Goal: Find specific page/section: Find specific page/section

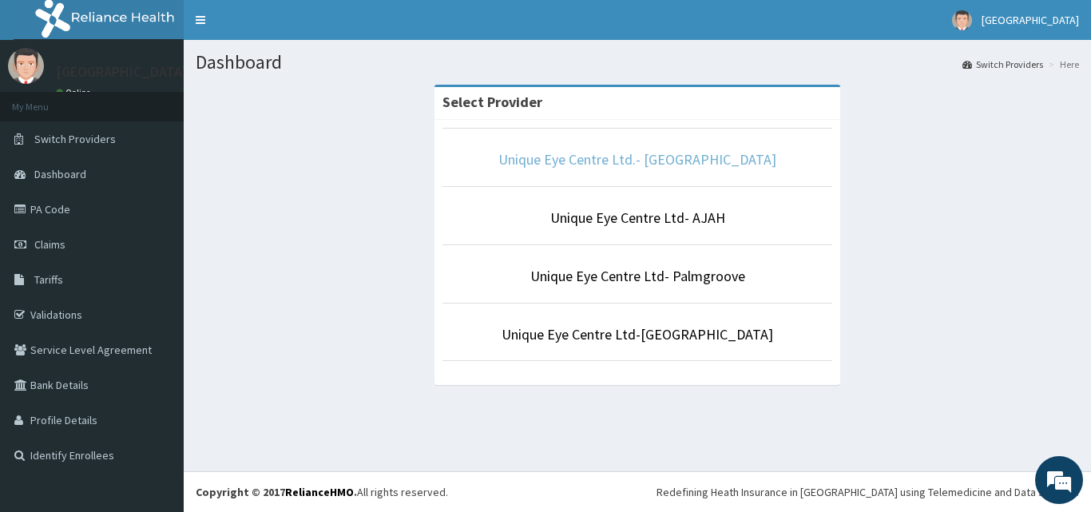
click at [523, 161] on link "Unique Eye Centre Ltd.- [GEOGRAPHIC_DATA]" at bounding box center [638, 159] width 278 height 18
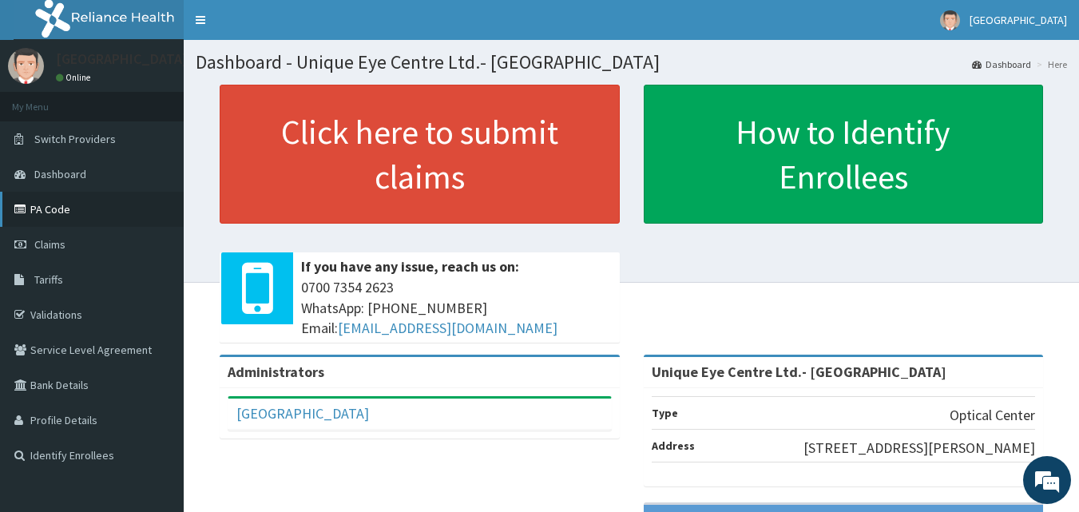
click at [71, 201] on link "PA Code" at bounding box center [92, 209] width 184 height 35
